Goal: Information Seeking & Learning: Learn about a topic

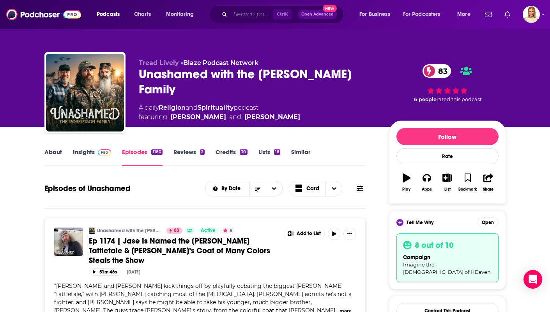
click at [242, 15] on input "Search podcasts, credits, & more..." at bounding box center [251, 14] width 43 height 12
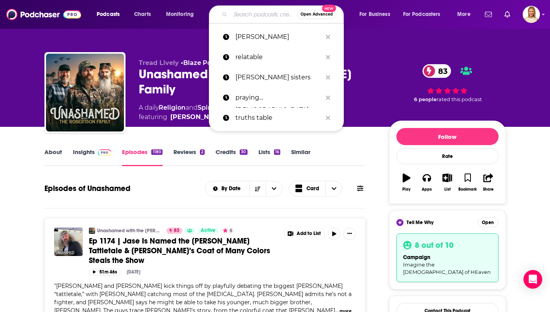
click at [237, 22] on div "Open Advanced New" at bounding box center [276, 14] width 135 height 18
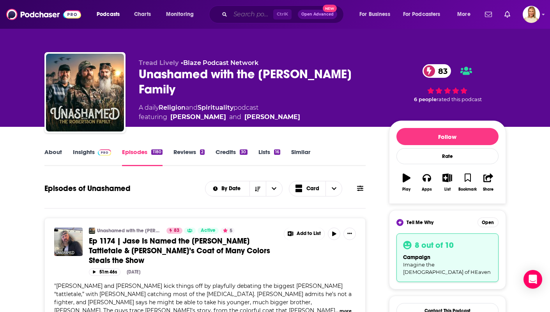
click at [253, 16] on input "Search podcasts, credits, & more..." at bounding box center [251, 14] width 43 height 12
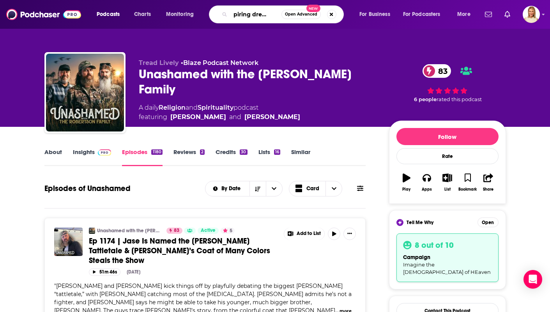
type input "inspiring dream big"
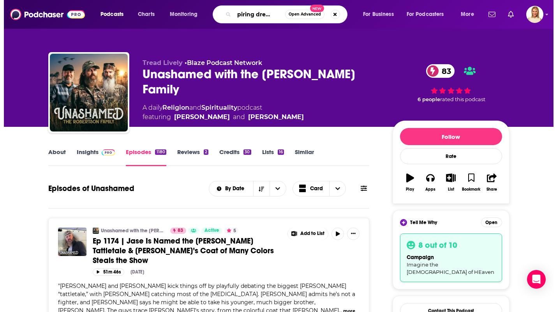
scroll to position [0, 12]
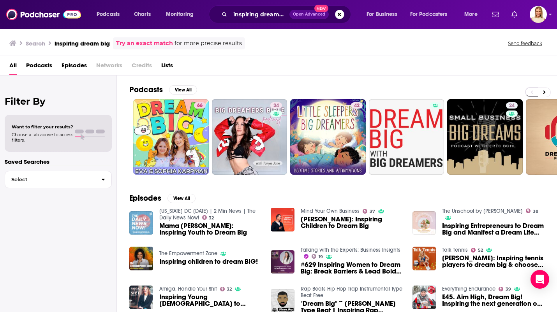
click at [92, 141] on div "Want to filter your results? Choose a tab above to access filters." at bounding box center [58, 133] width 93 height 19
click at [41, 67] on span "Podcasts" at bounding box center [39, 67] width 26 height 16
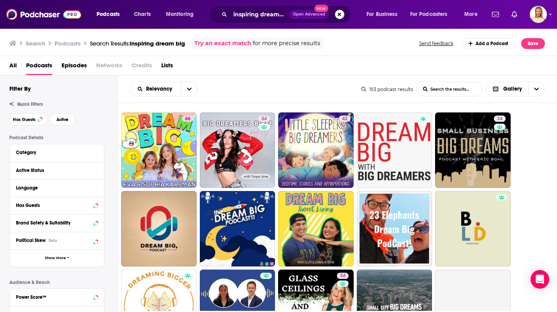
click at [71, 171] on div "Active Status" at bounding box center [54, 170] width 77 height 5
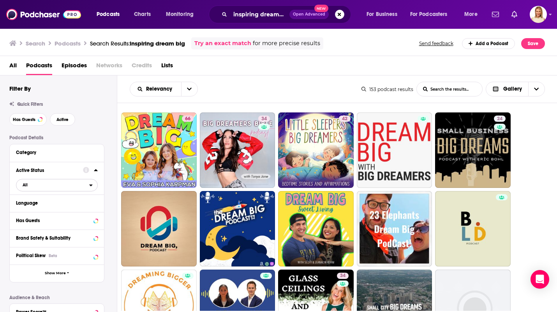
click at [80, 190] on span "All" at bounding box center [52, 185] width 73 height 10
click at [92, 212] on span "44" at bounding box center [94, 210] width 5 height 5
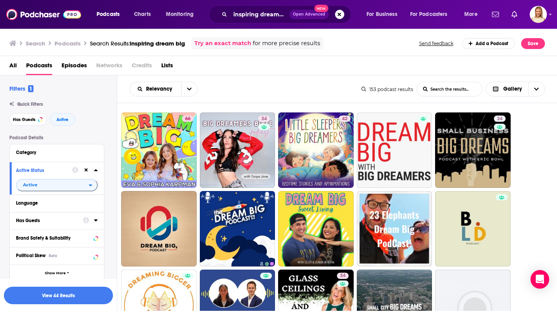
click at [96, 222] on icon at bounding box center [96, 221] width 4 height 2
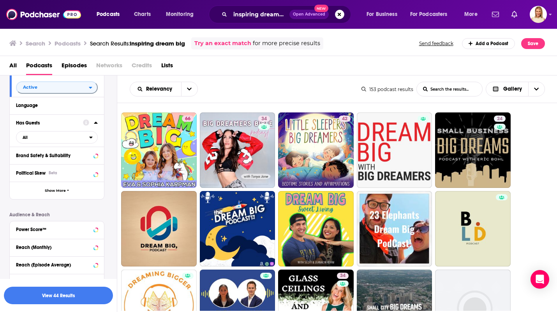
scroll to position [99, 0]
click at [91, 138] on icon "open menu" at bounding box center [91, 137] width 3 height 2
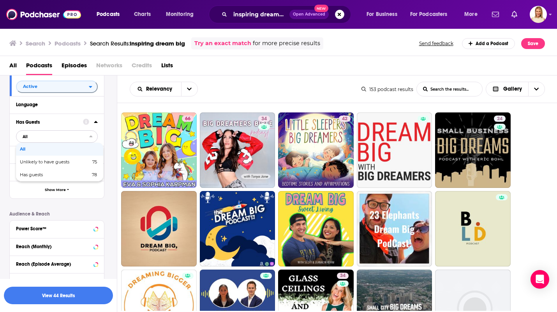
click at [93, 177] on span "78" at bounding box center [94, 174] width 5 height 5
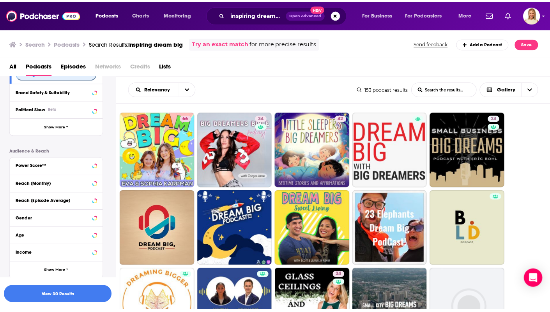
scroll to position [162, 0]
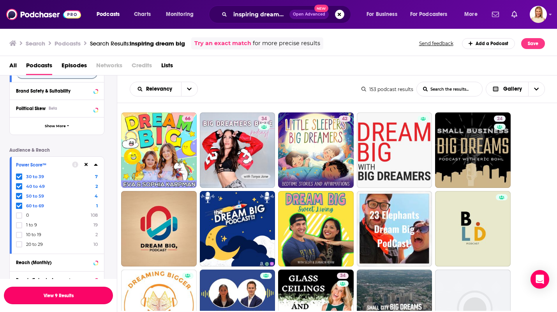
click at [86, 299] on button "View 9 Results" at bounding box center [58, 296] width 109 height 18
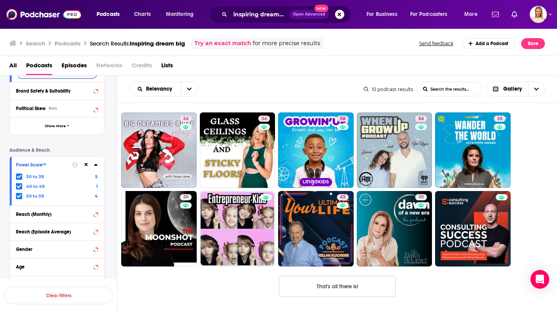
click at [474, 141] on link "38" at bounding box center [473, 151] width 76 height 76
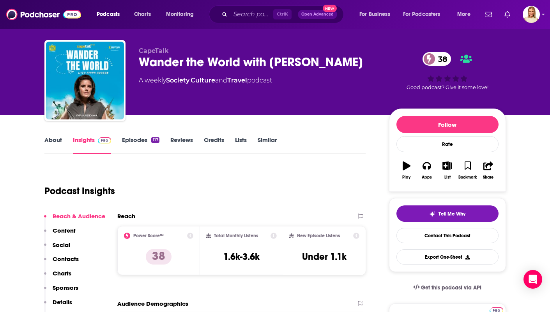
scroll to position [12, 0]
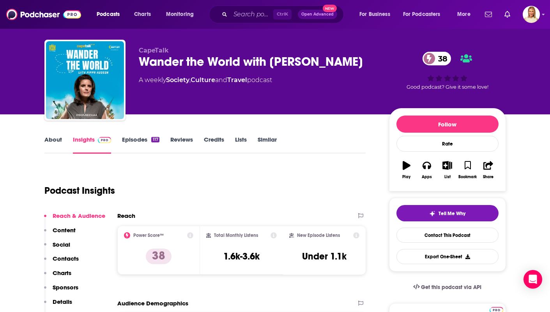
click at [46, 140] on link "About" at bounding box center [53, 145] width 18 height 18
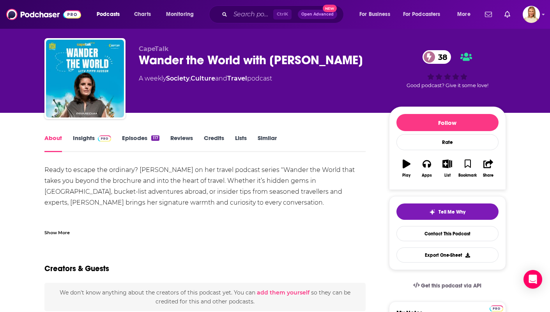
scroll to position [13, 0]
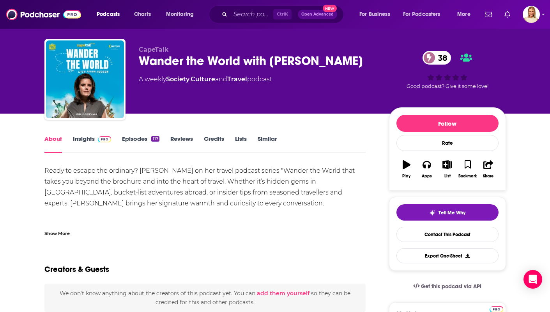
click at [144, 141] on link "Episodes 117" at bounding box center [140, 144] width 37 height 18
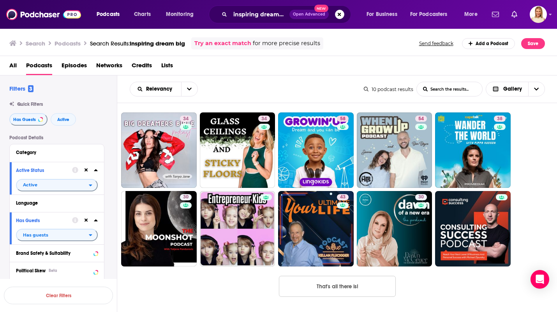
click at [487, 225] on link at bounding box center [473, 229] width 76 height 76
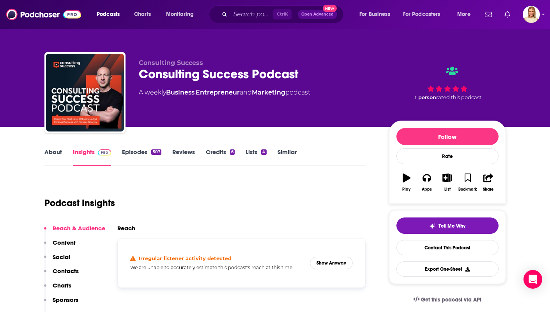
click at [48, 153] on link "About" at bounding box center [53, 157] width 18 height 18
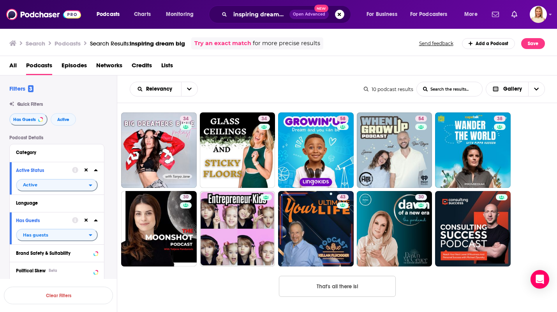
click at [157, 146] on link "34" at bounding box center [159, 151] width 76 height 76
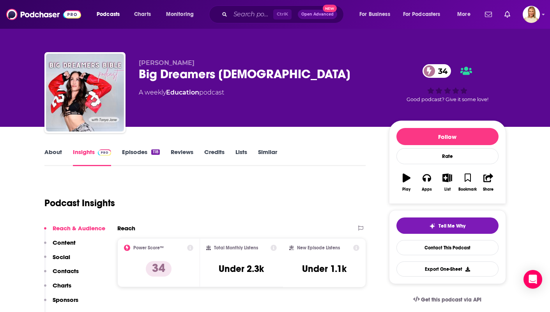
click at [49, 150] on link "About" at bounding box center [53, 157] width 18 height 18
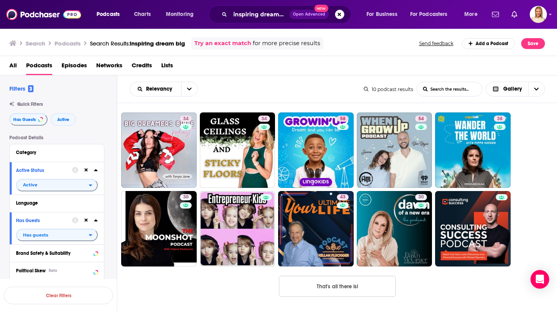
click at [342, 227] on div "43" at bounding box center [344, 228] width 14 height 69
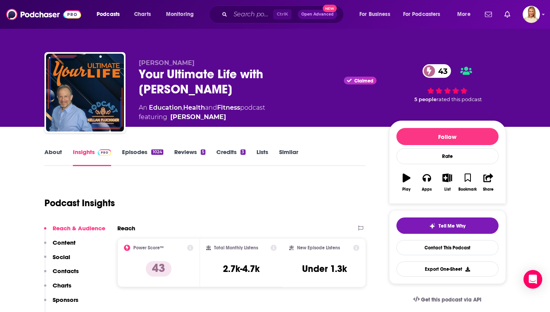
click at [58, 158] on link "About" at bounding box center [53, 157] width 18 height 18
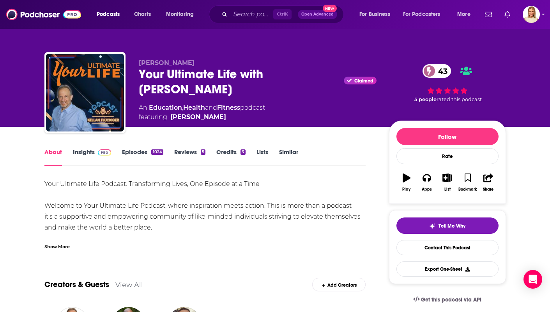
click at [138, 157] on link "Episodes 1024" at bounding box center [142, 157] width 41 height 18
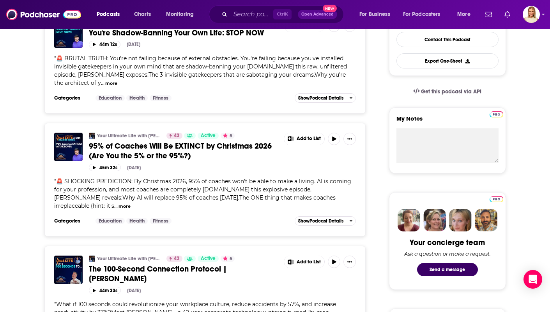
scroll to position [210, 0]
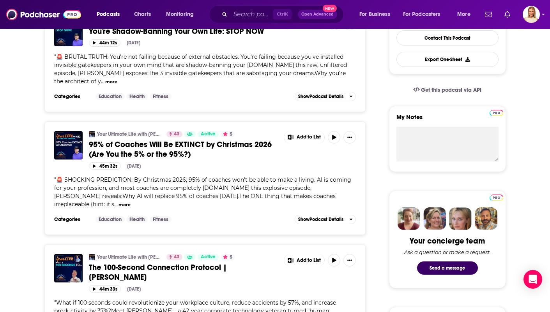
click at [118, 202] on button "more" at bounding box center [124, 205] width 12 height 7
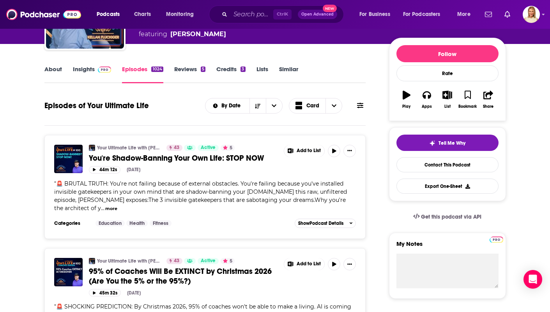
scroll to position [83, 0]
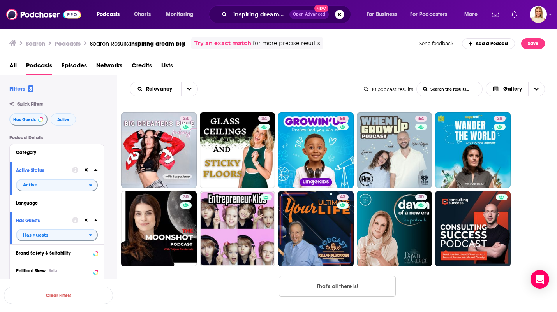
click at [410, 231] on link "30" at bounding box center [395, 229] width 76 height 76
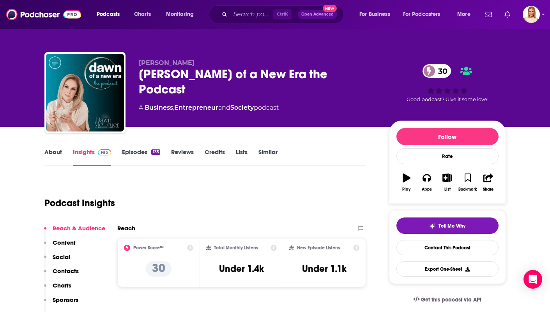
click at [49, 157] on link "About" at bounding box center [53, 157] width 18 height 18
click at [248, 13] on input "Search podcasts, credits, & more..." at bounding box center [251, 14] width 43 height 12
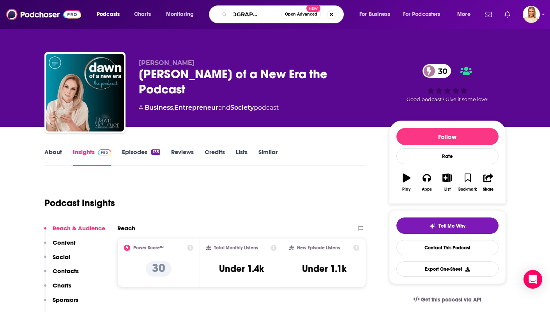
type input "[DEMOGRAPHIC_DATA] businessman"
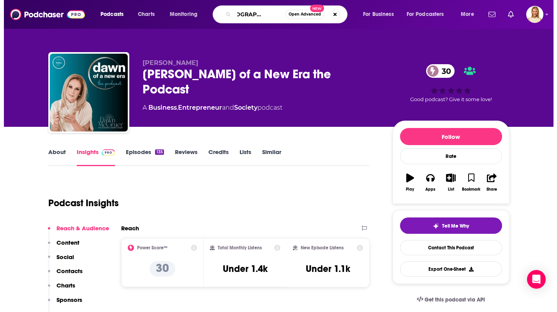
scroll to position [0, 20]
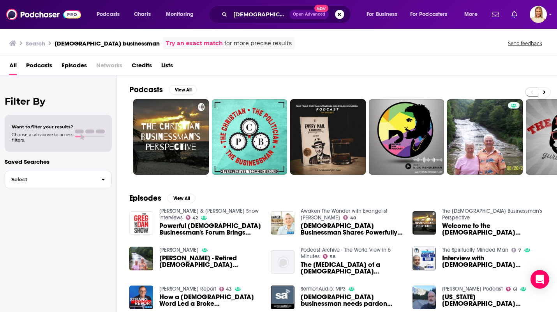
click at [39, 74] on span "Podcasts" at bounding box center [39, 67] width 26 height 16
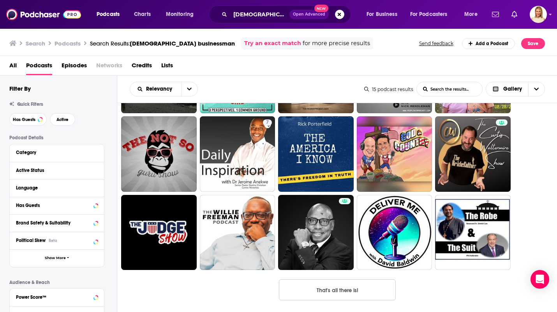
scroll to position [76, 0]
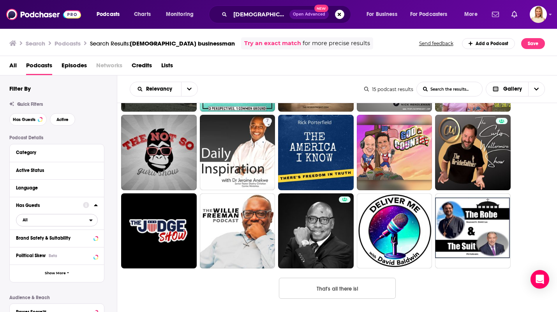
click at [91, 221] on icon "open menu" at bounding box center [91, 221] width 3 height 2
click at [95, 247] on span "3" at bounding box center [96, 245] width 2 height 5
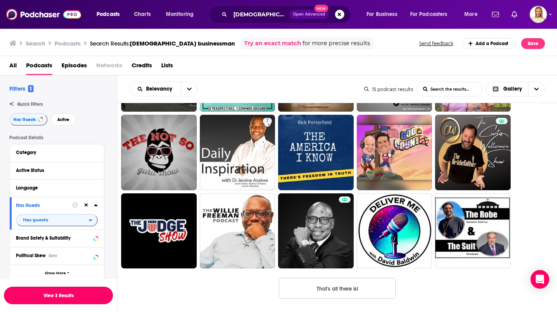
click at [92, 303] on button "View 3 Results" at bounding box center [58, 296] width 109 height 18
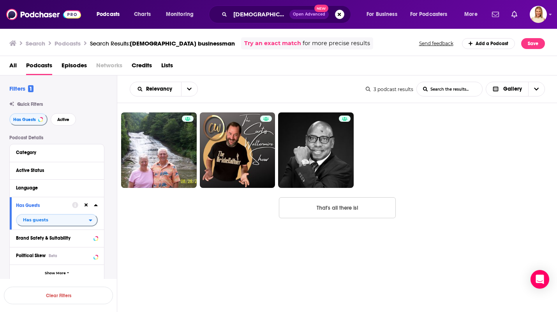
click at [248, 154] on link at bounding box center [238, 151] width 76 height 76
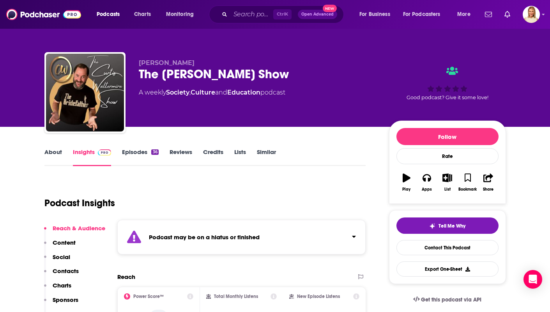
click at [57, 156] on link "About" at bounding box center [53, 157] width 18 height 18
